Goal: Transaction & Acquisition: Book appointment/travel/reservation

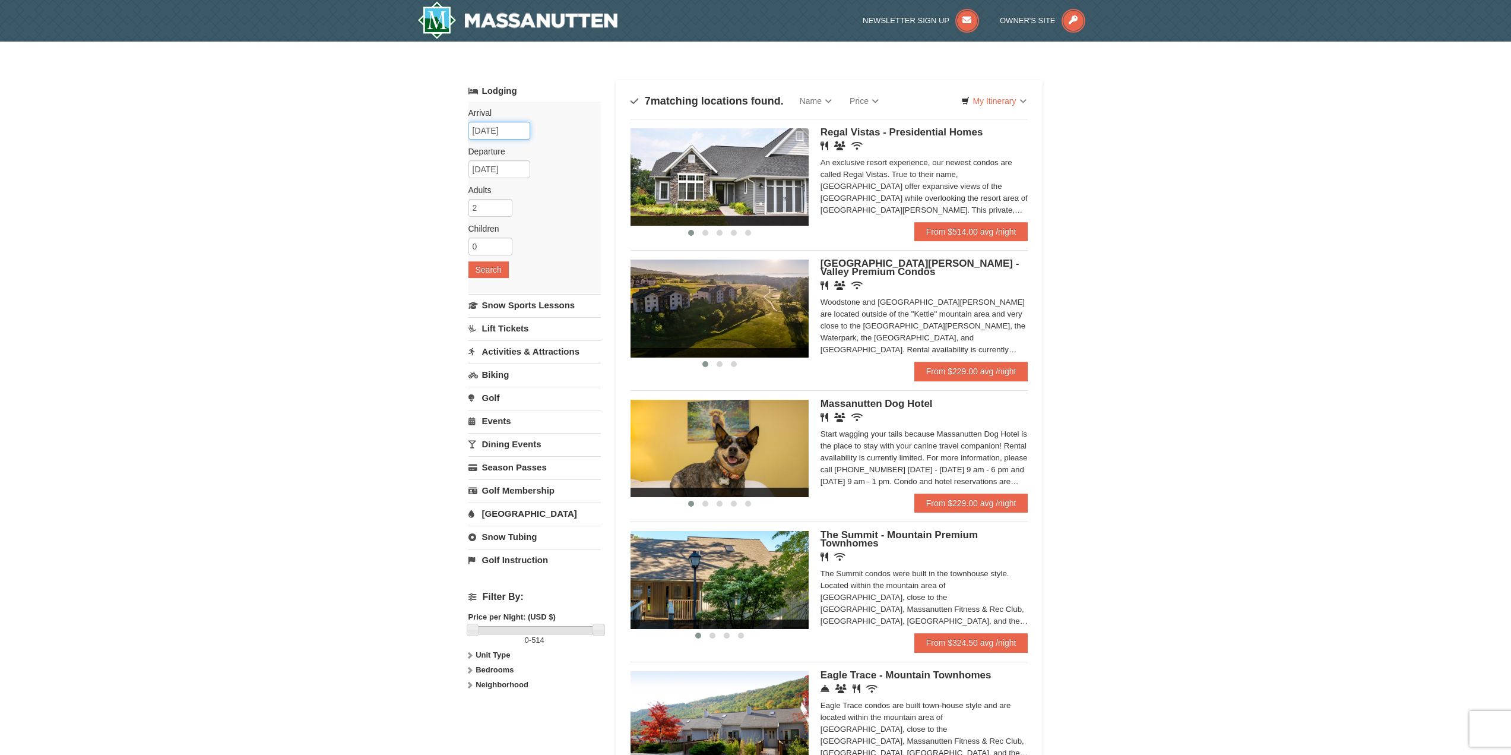
click at [506, 134] on input "[DATE]" at bounding box center [499, 131] width 62 height 18
click at [597, 236] on link "17" at bounding box center [594, 233] width 20 height 17
type input "[DATE]"
click at [504, 166] on input "[DATE]" at bounding box center [499, 169] width 62 height 18
click at [481, 293] on link "19" at bounding box center [481, 289] width 21 height 17
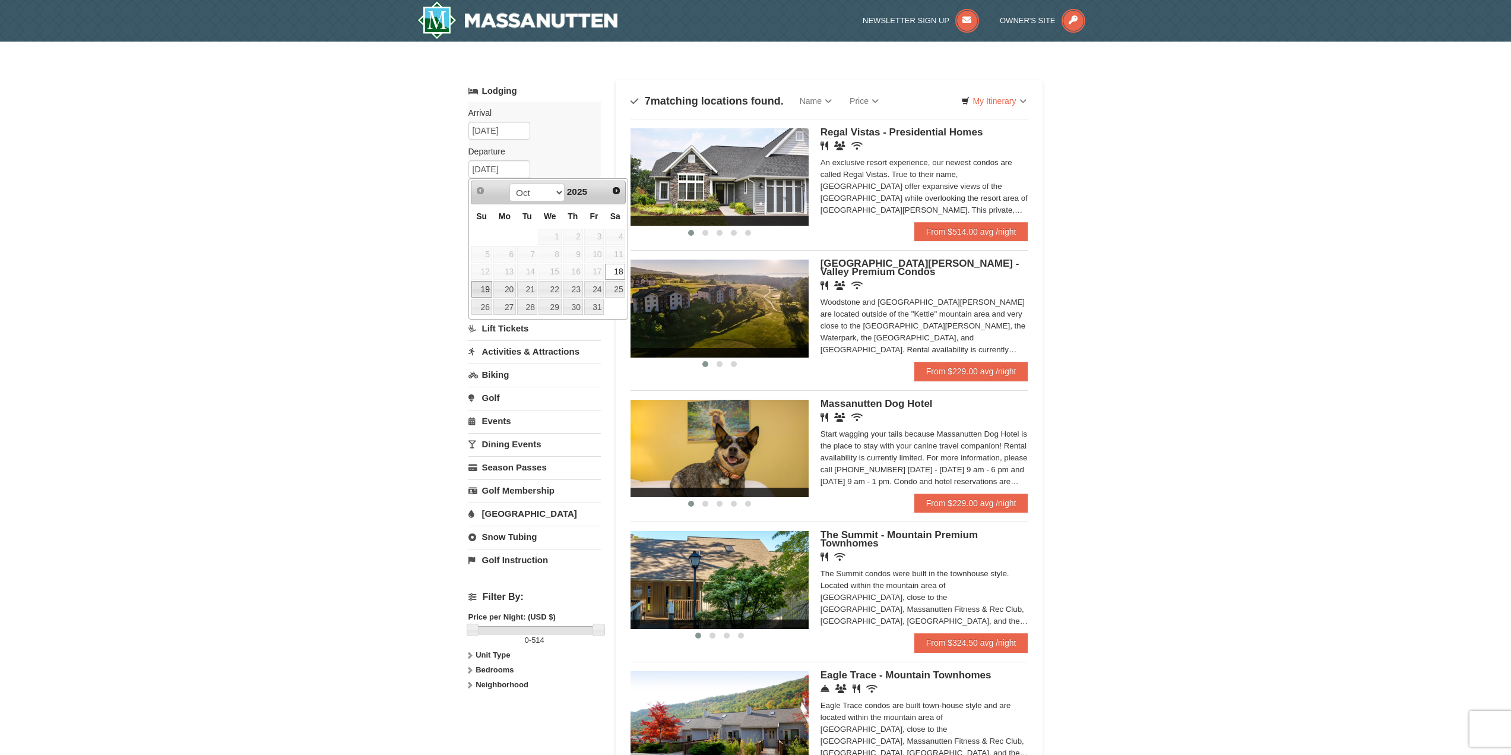
type input "[DATE]"
click at [502, 269] on button "Search" at bounding box center [488, 269] width 40 height 17
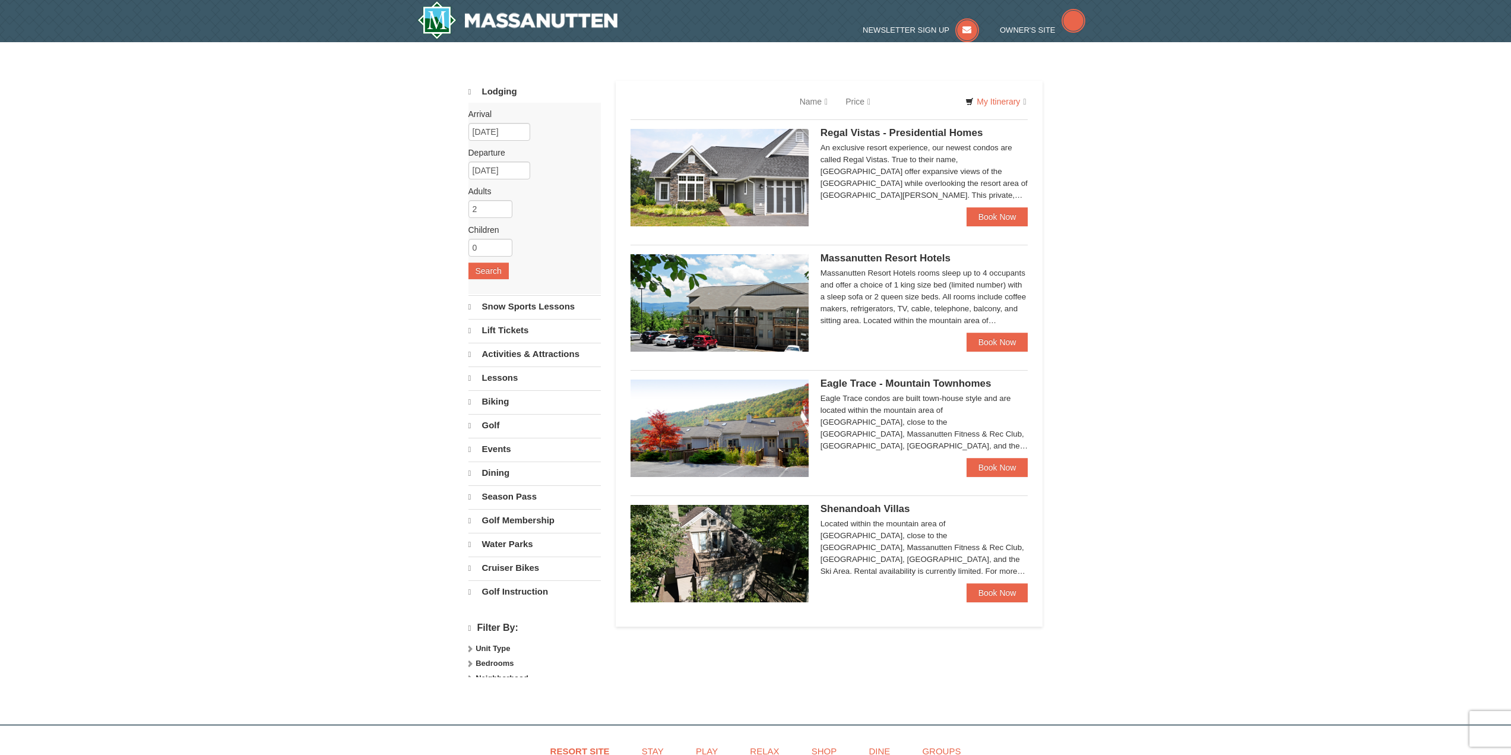
select select "10"
